Goal: Task Accomplishment & Management: Manage account settings

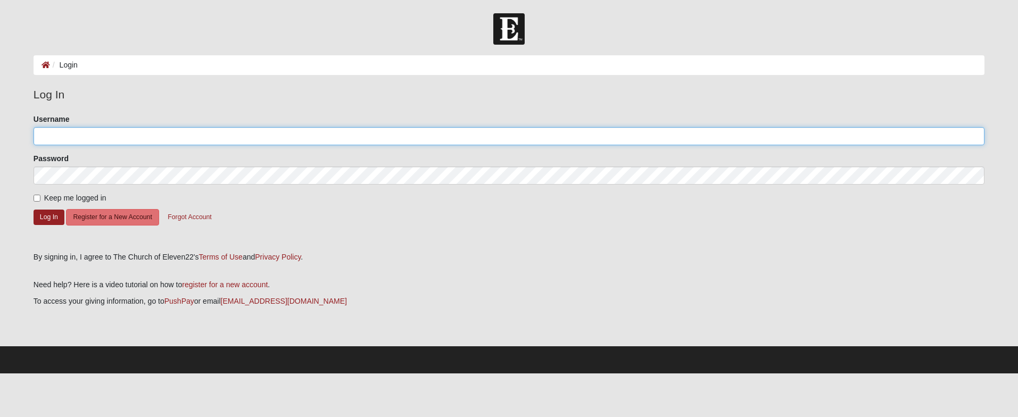
click at [52, 138] on input "Username" at bounding box center [509, 136] width 951 height 18
type input "[EMAIL_ADDRESS][DOMAIN_NAME]"
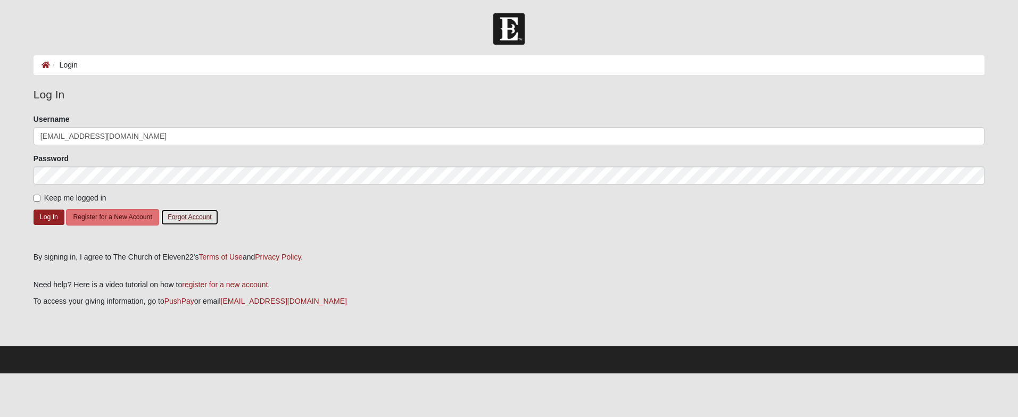
click at [186, 218] on button "Forgot Account" at bounding box center [189, 217] width 57 height 16
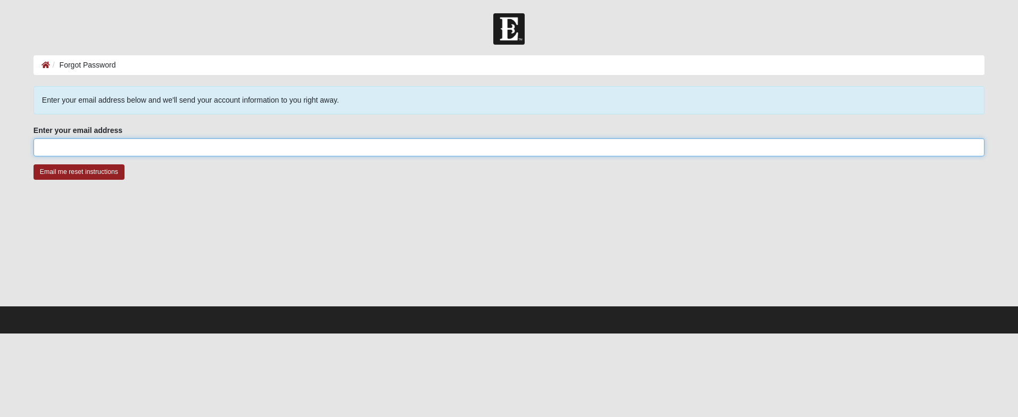
click at [53, 146] on input "Enter your email address" at bounding box center [509, 147] width 951 height 18
type input "[EMAIL_ADDRESS][DOMAIN_NAME]"
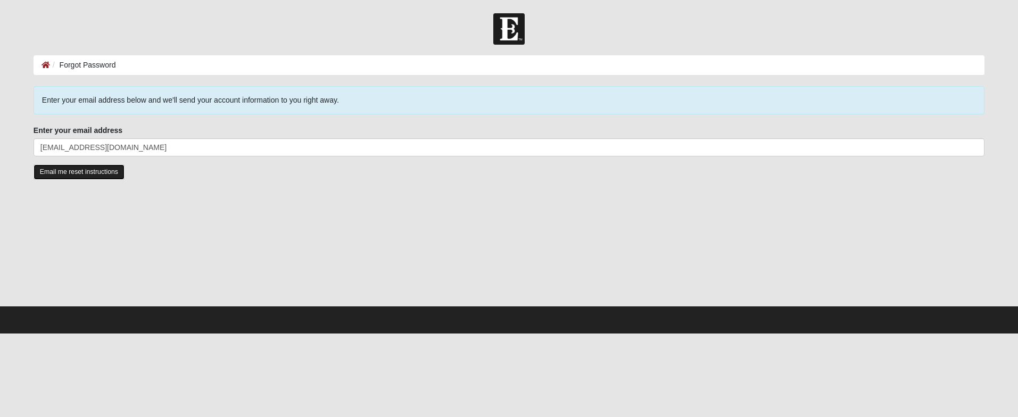
click at [96, 173] on input "Email me reset instructions" at bounding box center [79, 171] width 91 height 15
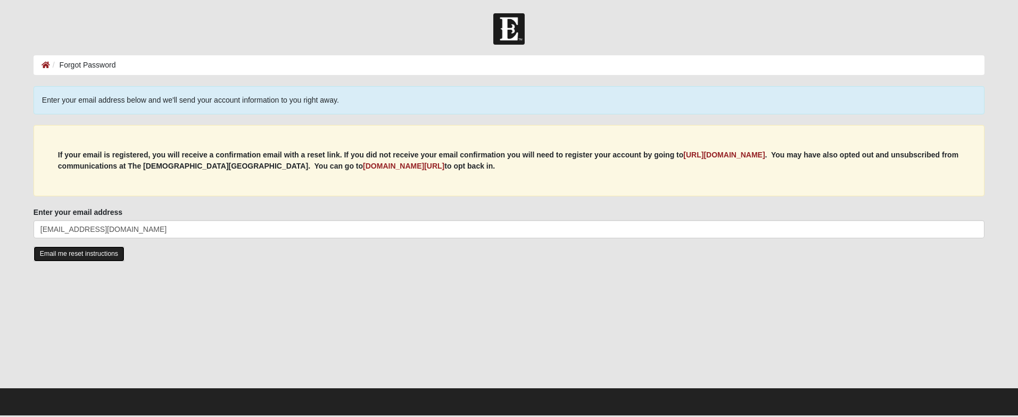
click at [65, 254] on input "Email me reset instructions" at bounding box center [79, 253] width 91 height 15
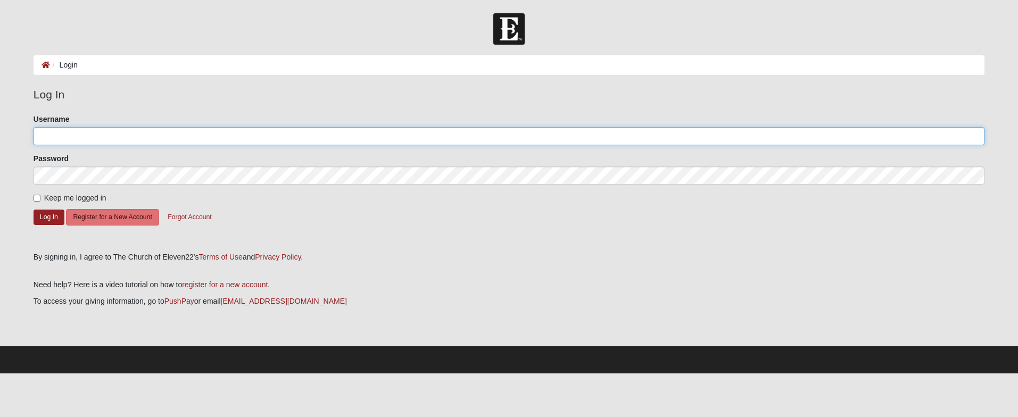
click at [60, 136] on input "Username" at bounding box center [509, 136] width 951 height 18
type input "[EMAIL_ADDRESS][DOMAIN_NAME]"
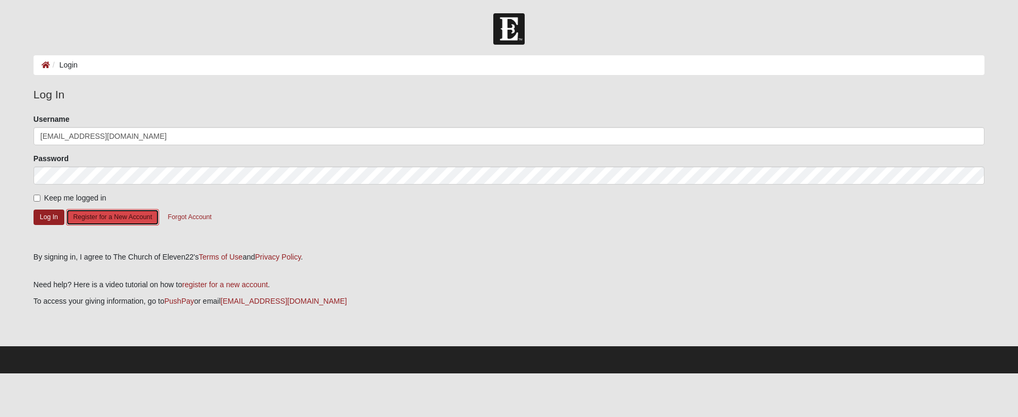
click at [125, 218] on button "Register for a New Account" at bounding box center [112, 217] width 93 height 16
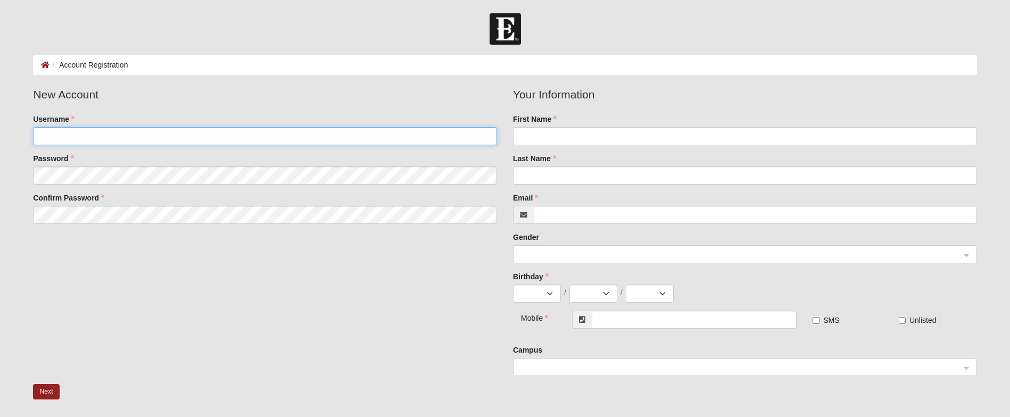
click at [66, 138] on input "Username" at bounding box center [265, 136] width 464 height 18
type input "M"
click at [532, 142] on input "First Name" at bounding box center [745, 136] width 464 height 18
type input "Teresa"
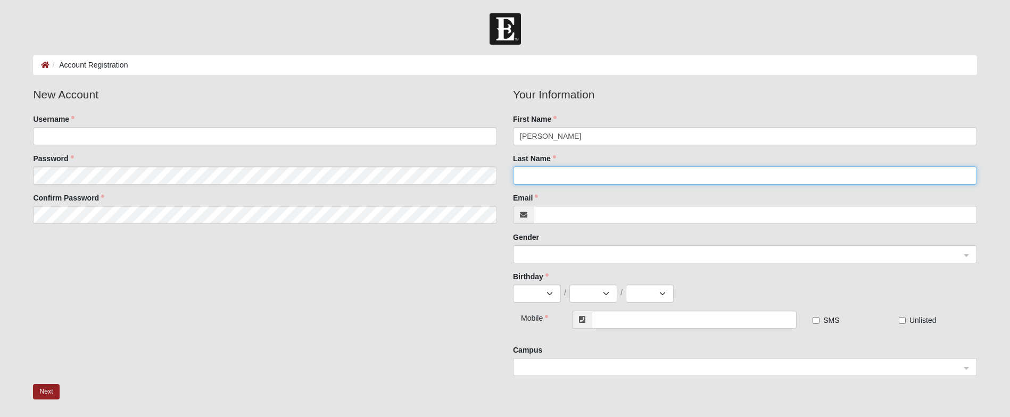
type input "Pope"
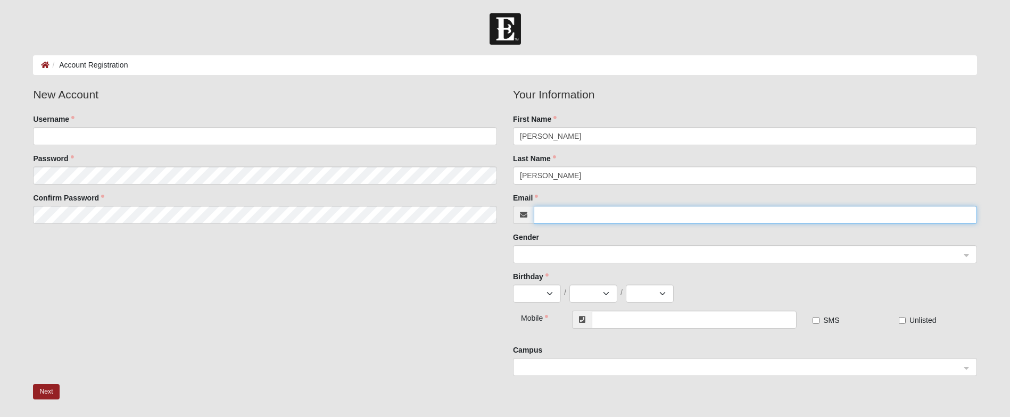
type input "mhp34one@aol.com"
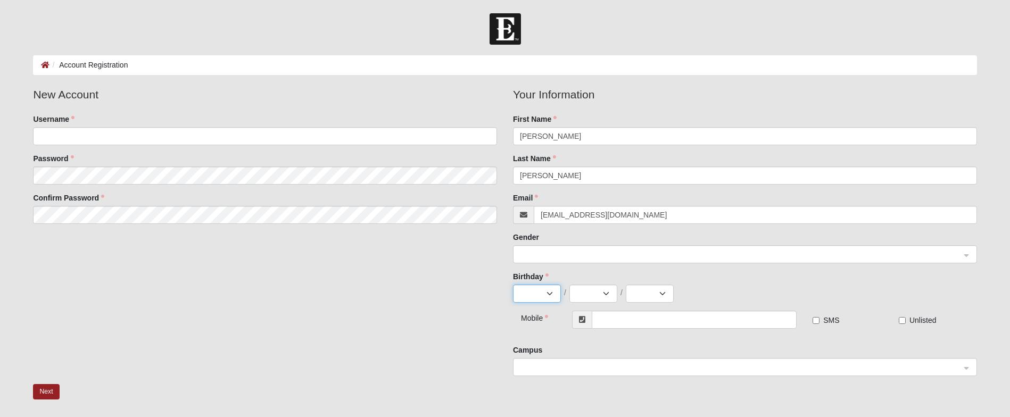
select select "2"
select select "16"
select select "1962"
type input "(904) 591-0670"
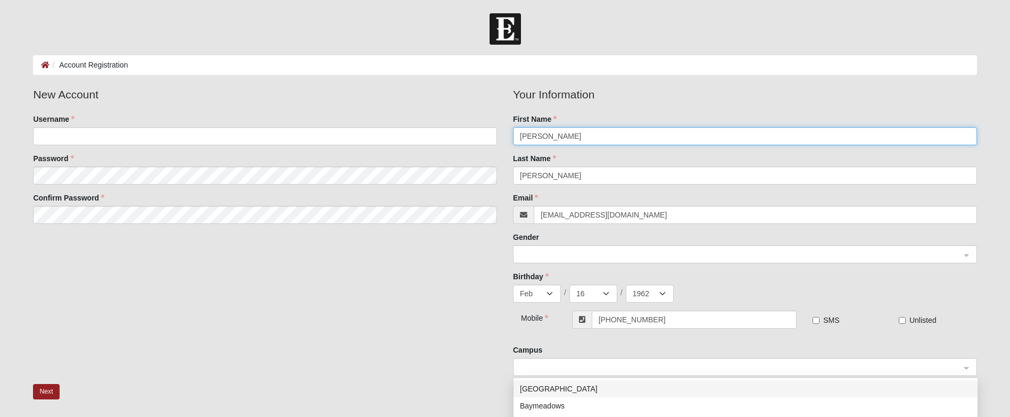
click at [528, 365] on span at bounding box center [740, 368] width 441 height 12
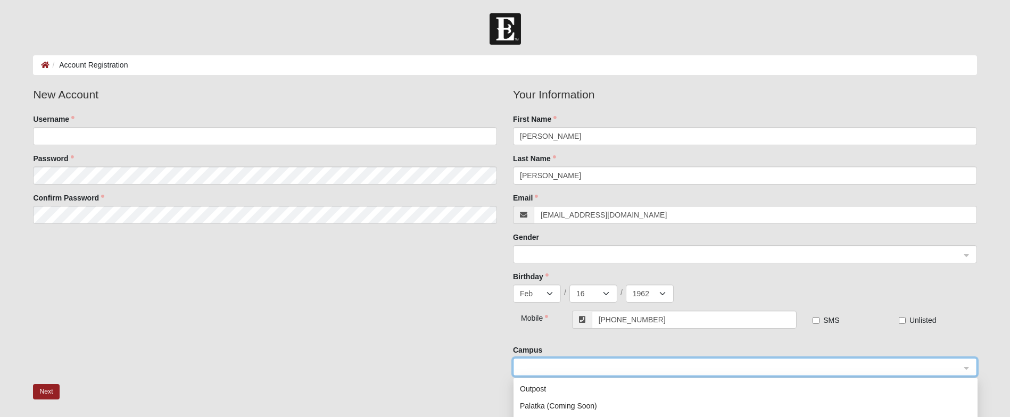
scroll to position [53, 0]
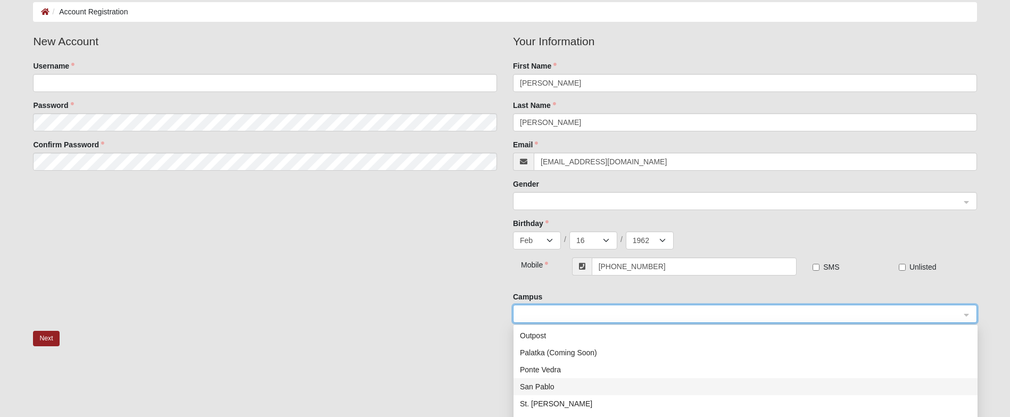
click at [571, 388] on div "San Pablo" at bounding box center [745, 387] width 451 height 12
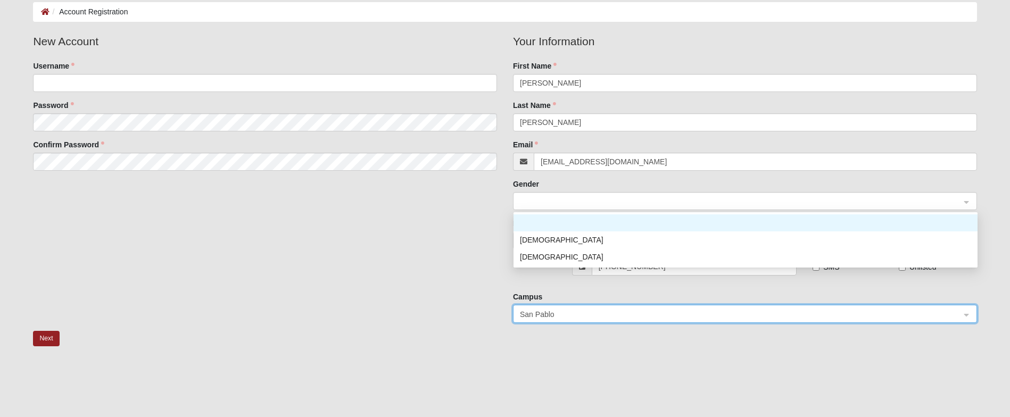
click at [538, 196] on span at bounding box center [740, 202] width 441 height 12
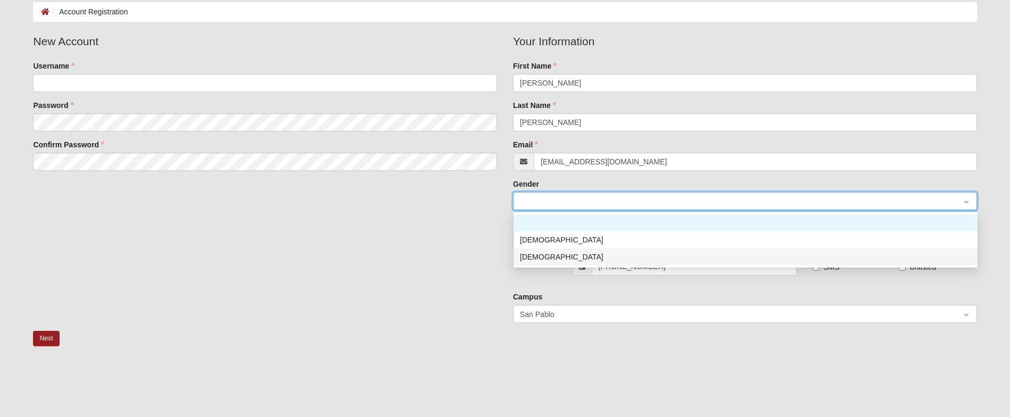
click at [536, 258] on div "[DEMOGRAPHIC_DATA]" at bounding box center [745, 257] width 451 height 12
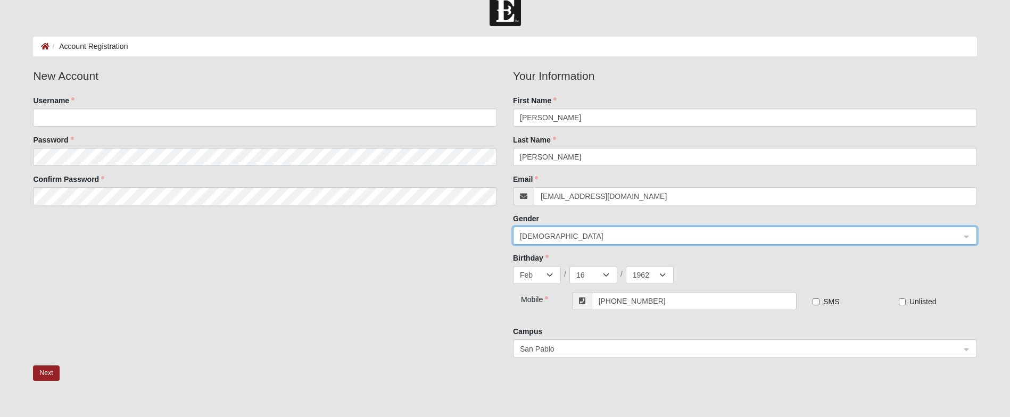
scroll to position [0, 0]
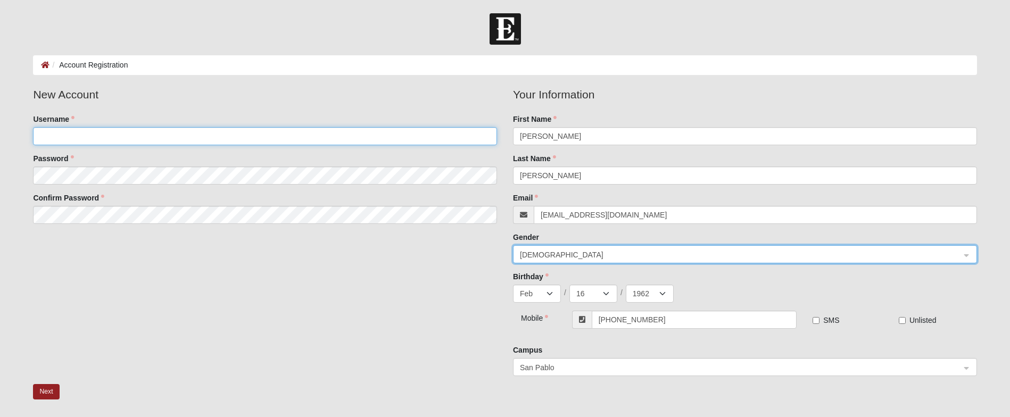
click at [71, 131] on input "Username" at bounding box center [265, 136] width 464 height 18
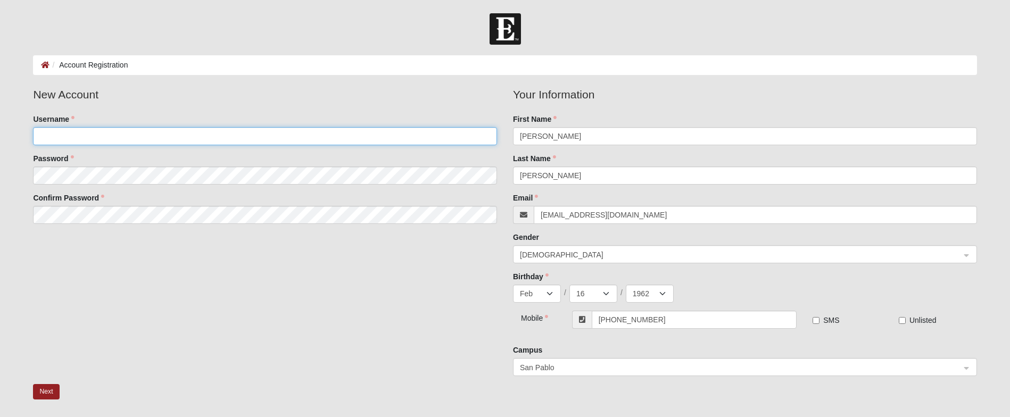
type input "m"
type input "[EMAIL_ADDRESS][DOMAIN_NAME]"
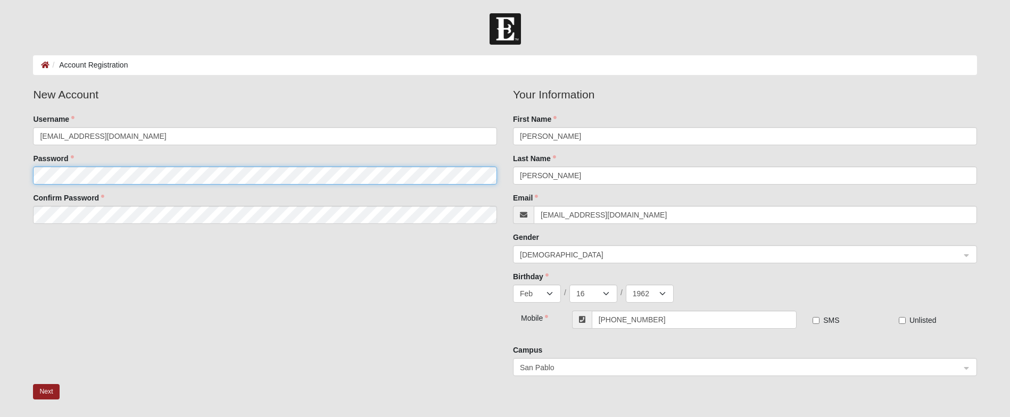
click at [37, 181] on fieldset "New Account Username mhp34one@aol.com Password Confirm Password" at bounding box center [265, 159] width 480 height 146
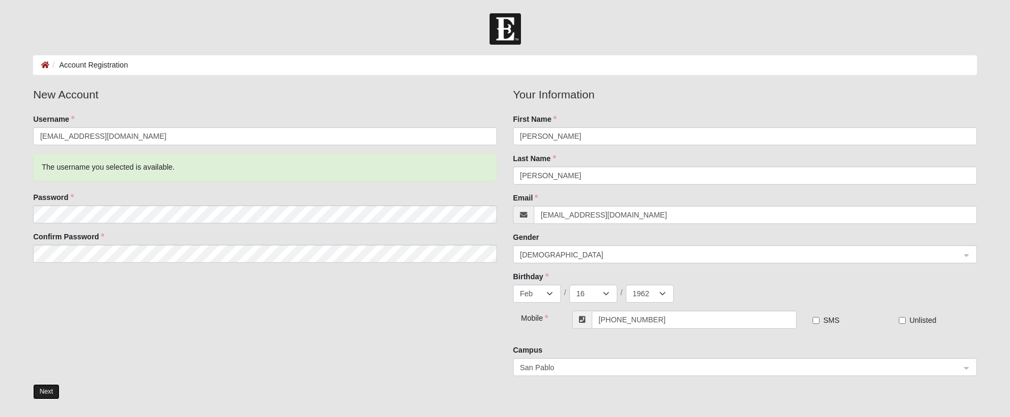
click at [43, 394] on button "Next" at bounding box center [46, 391] width 26 height 15
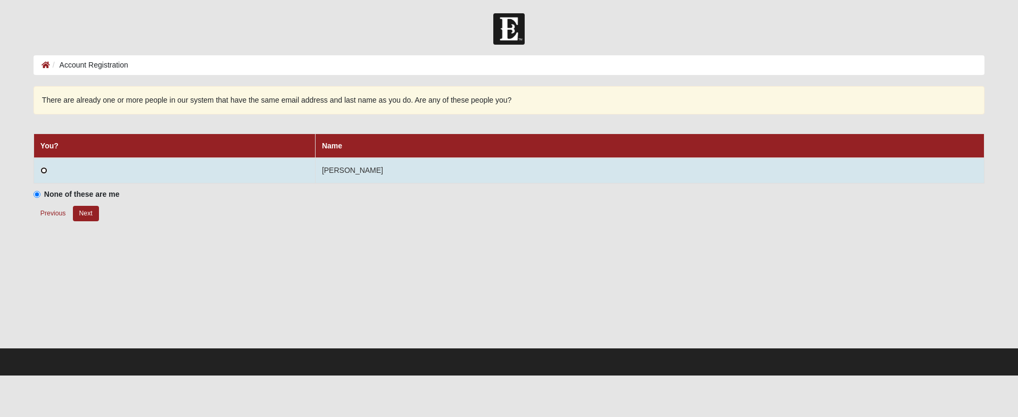
click at [44, 172] on input "radio" at bounding box center [43, 170] width 7 height 7
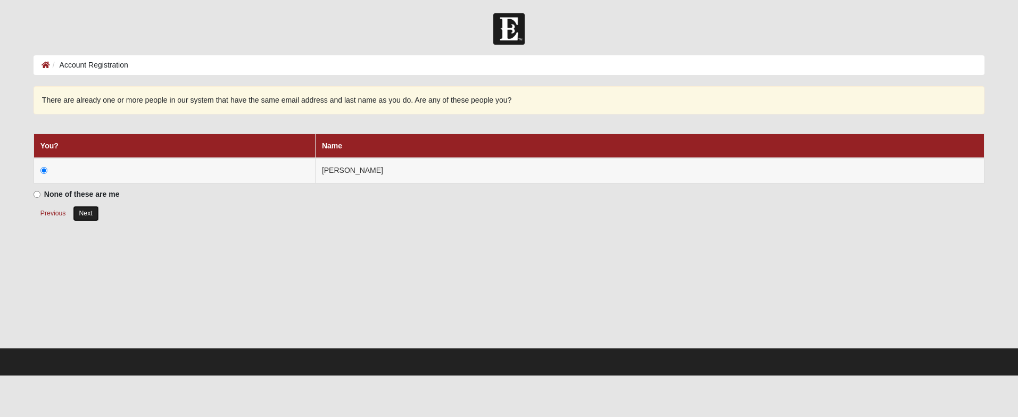
click at [89, 211] on button "Next" at bounding box center [86, 213] width 26 height 15
radio input "true"
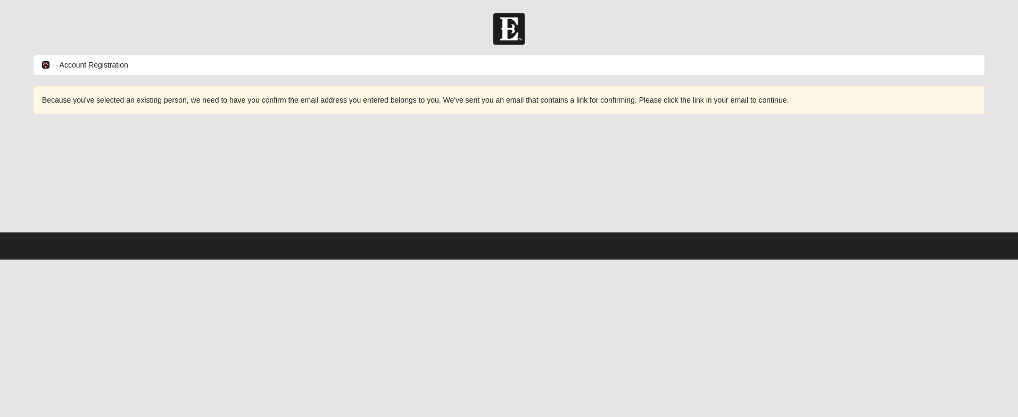
click at [46, 64] on icon at bounding box center [46, 64] width 9 height 7
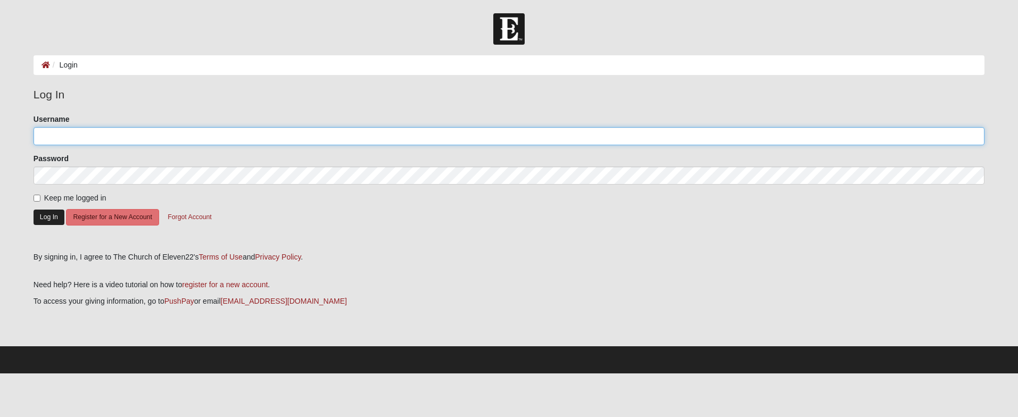
type input "[EMAIL_ADDRESS][DOMAIN_NAME]"
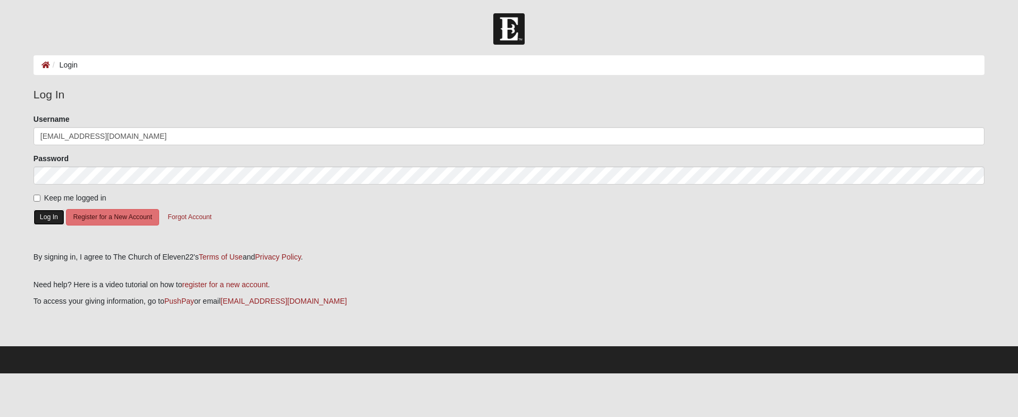
click at [46, 217] on button "Log In" at bounding box center [49, 217] width 31 height 15
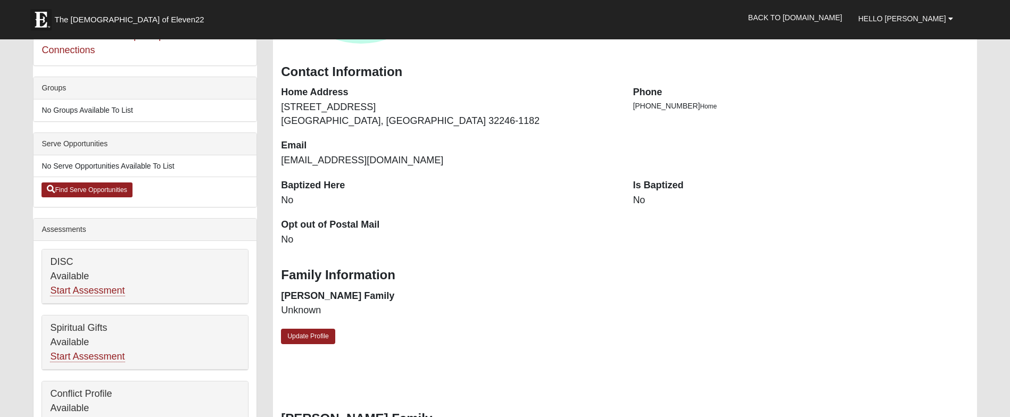
scroll to position [160, 0]
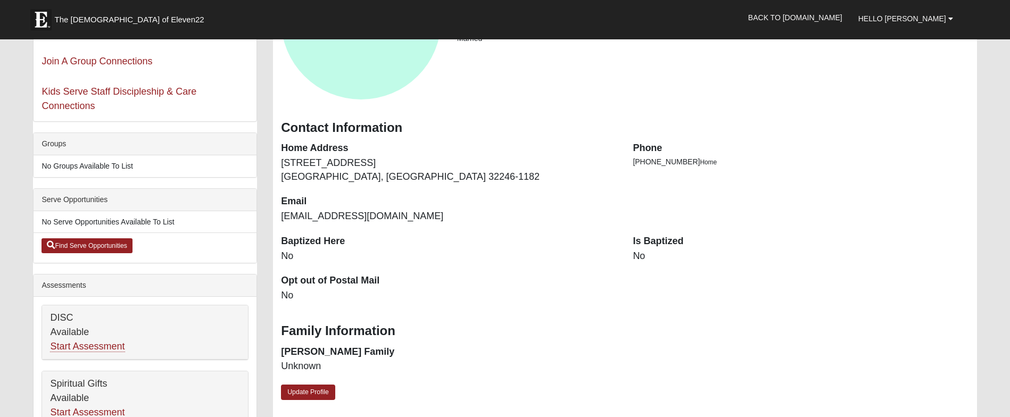
drag, startPoint x: 316, startPoint y: 390, endPoint x: 336, endPoint y: 360, distance: 36.2
click at [316, 390] on link "Update Profile" at bounding box center [308, 392] width 54 height 15
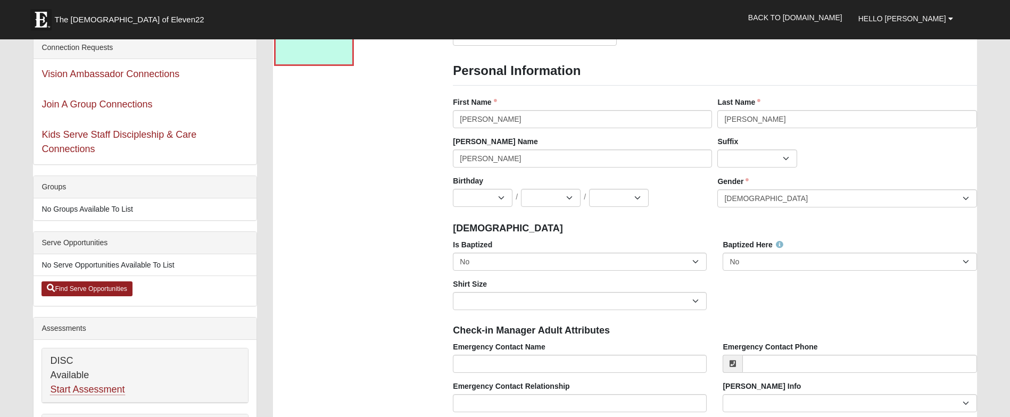
scroll to position [106, 0]
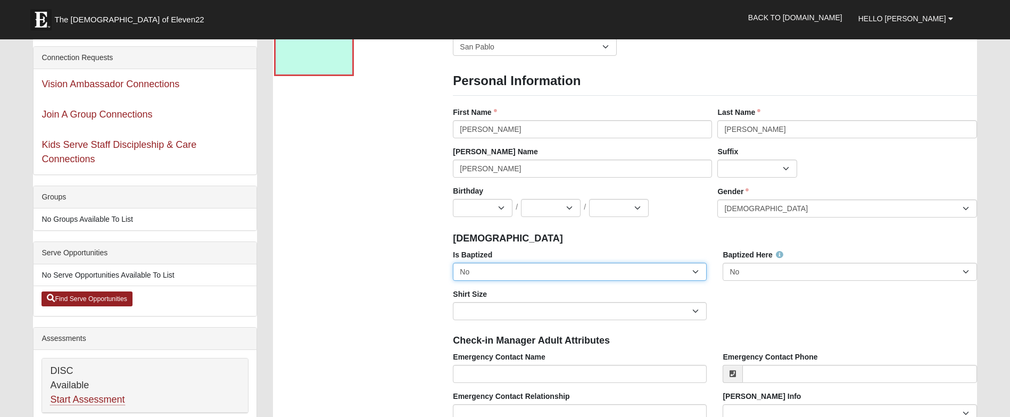
click at [697, 275] on select "No Yes" at bounding box center [580, 272] width 254 height 18
select select "True"
click at [453, 263] on select "No Yes" at bounding box center [580, 272] width 254 height 18
click at [780, 269] on select "No Yes" at bounding box center [850, 272] width 254 height 18
click at [723, 263] on select "No Yes" at bounding box center [850, 272] width 254 height 18
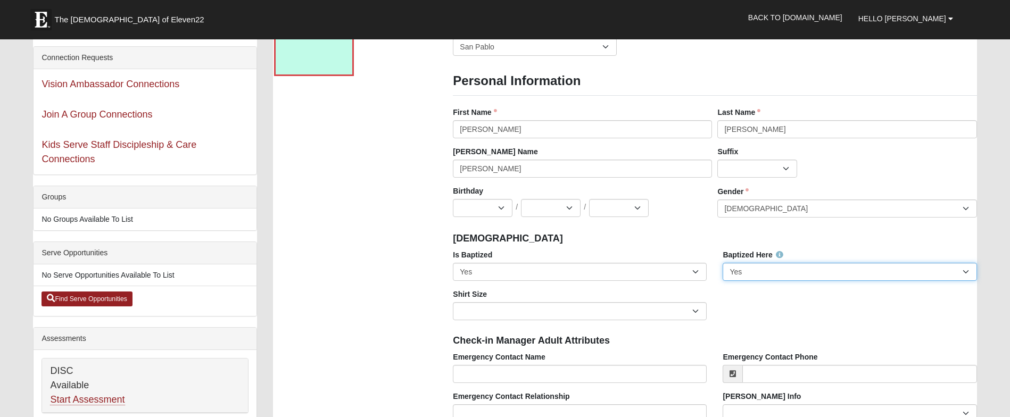
click at [966, 271] on select "No Yes" at bounding box center [850, 272] width 254 height 18
select select "False"
click at [723, 263] on select "No Yes" at bounding box center [850, 272] width 254 height 18
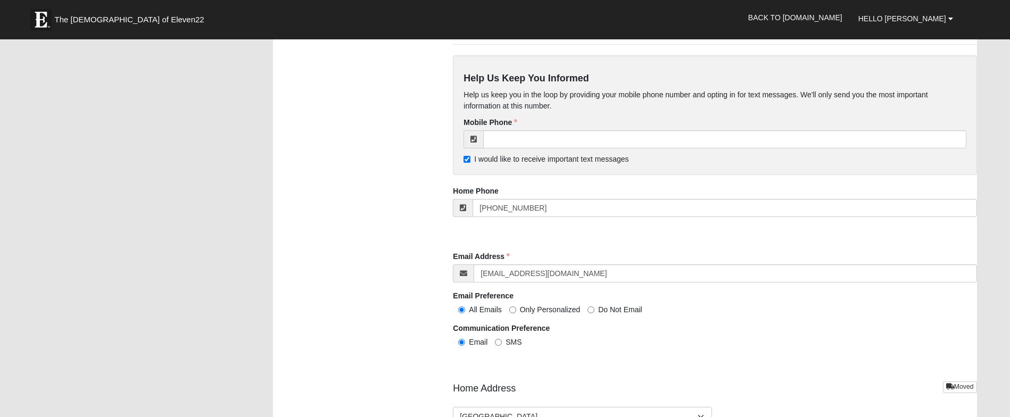
scroll to position [958, 0]
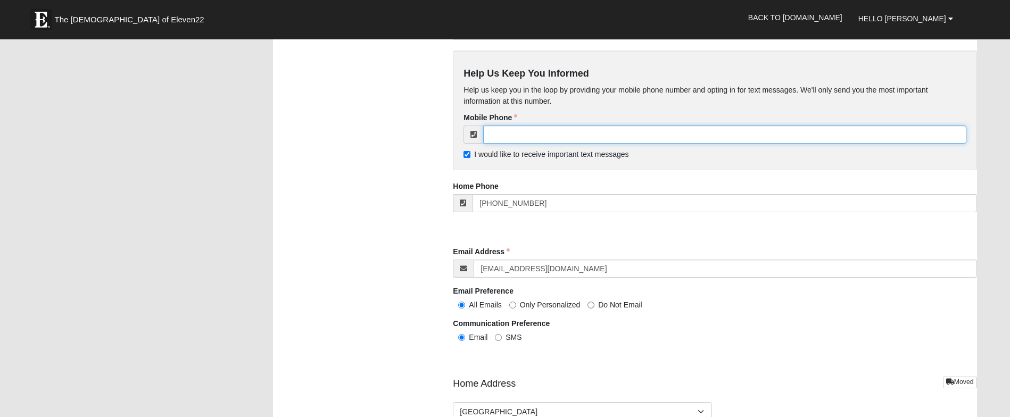
click at [498, 131] on input "tel" at bounding box center [724, 135] width 483 height 18
type input "[PHONE_NUMBER]"
type input "[PERSON_NAME]"
type input "[PHONE_NUMBER]"
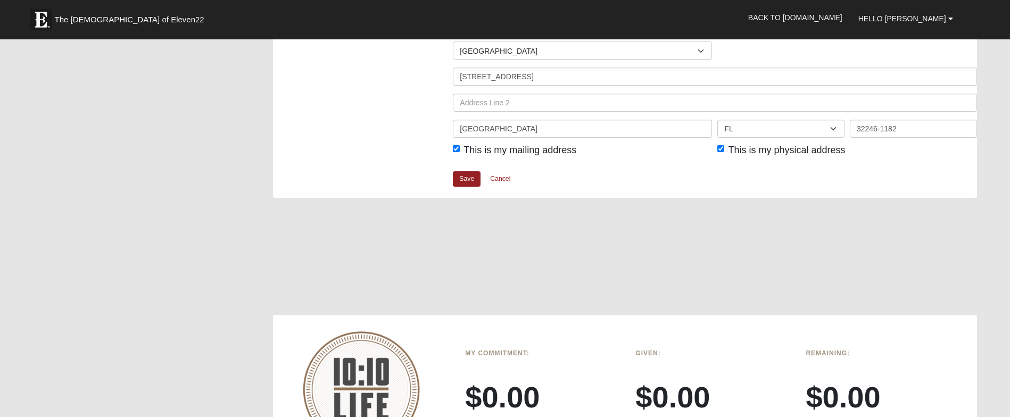
scroll to position [1330, 0]
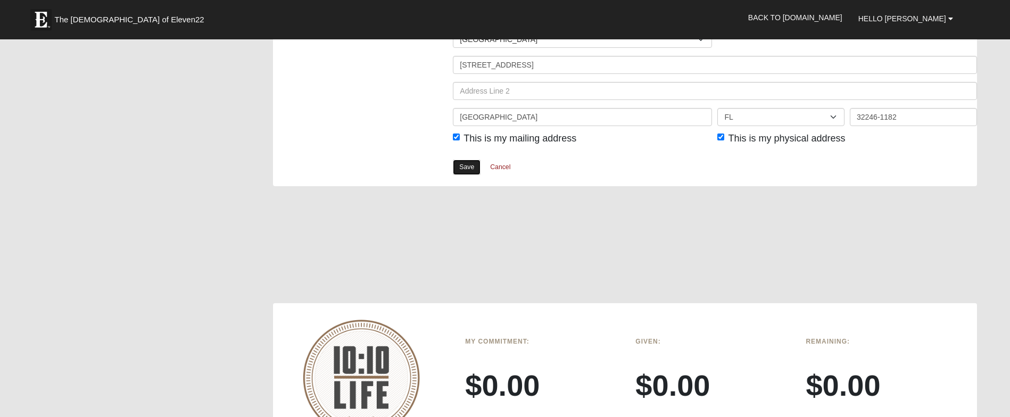
click at [469, 171] on link "Save" at bounding box center [467, 167] width 28 height 15
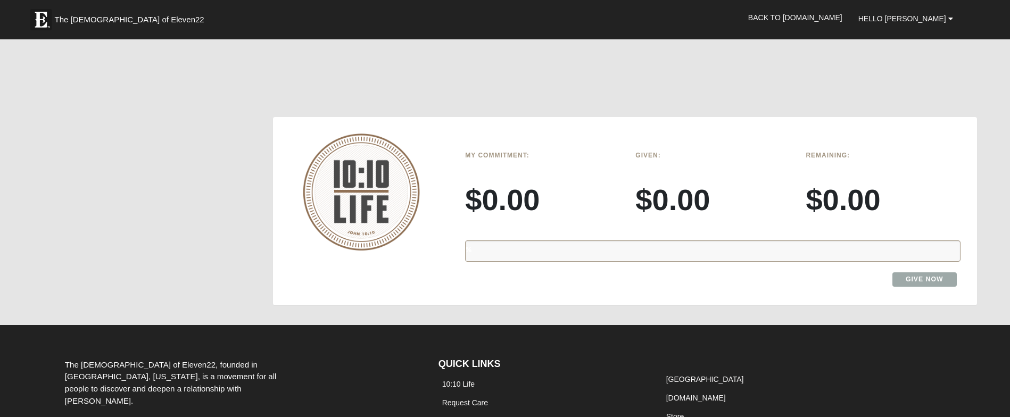
scroll to position [1264, 0]
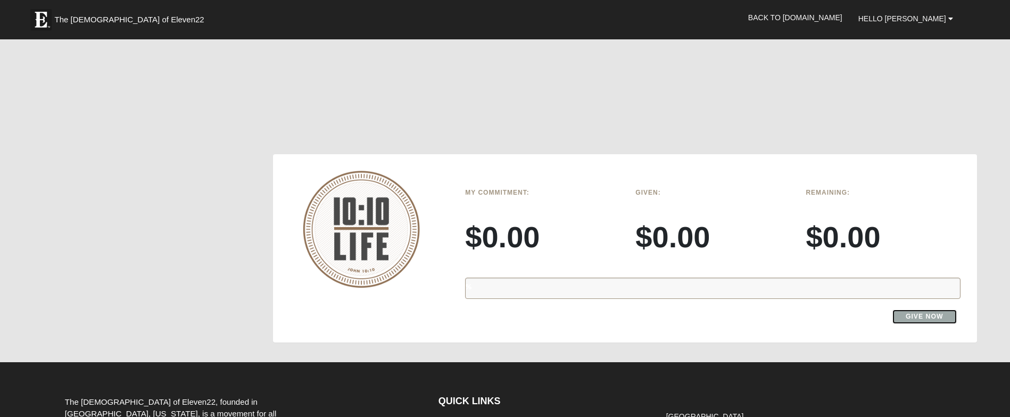
click at [912, 316] on link "Give Now" at bounding box center [924, 317] width 64 height 14
